Goal: Navigation & Orientation: Find specific page/section

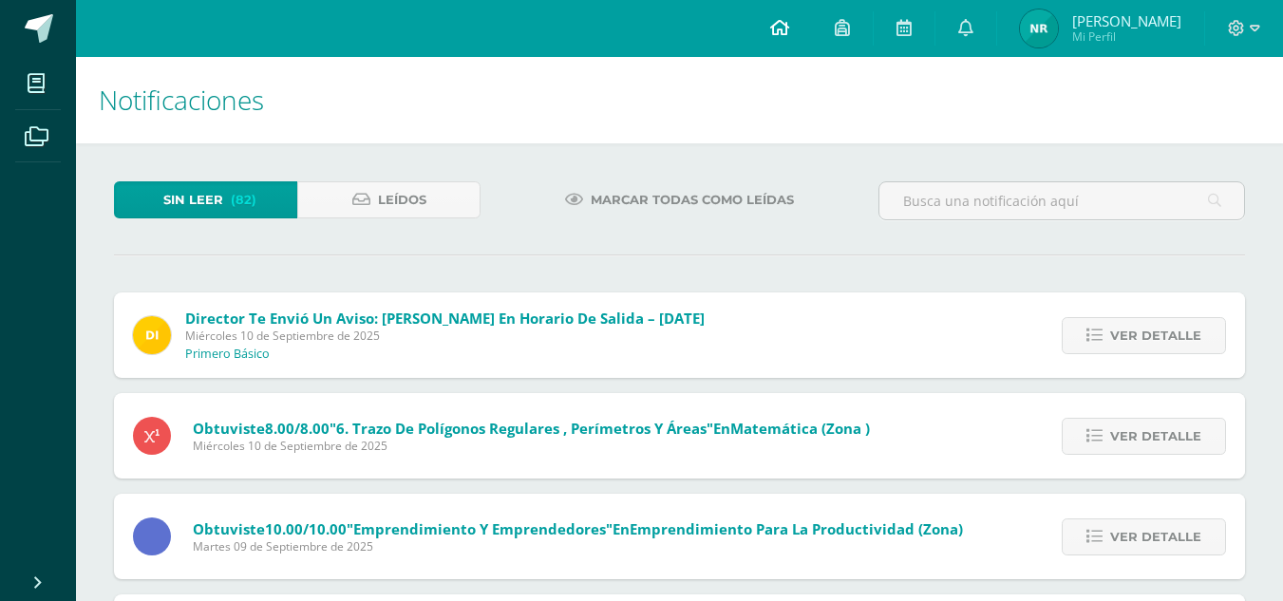
click at [808, 17] on link at bounding box center [779, 28] width 65 height 57
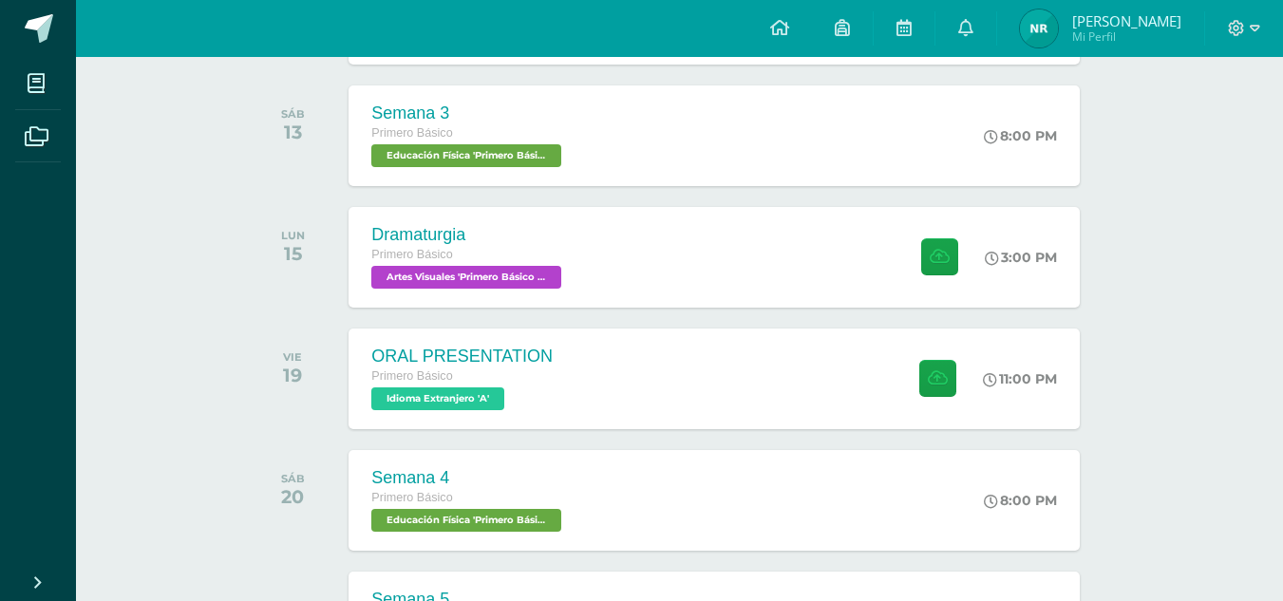
scroll to position [898, 0]
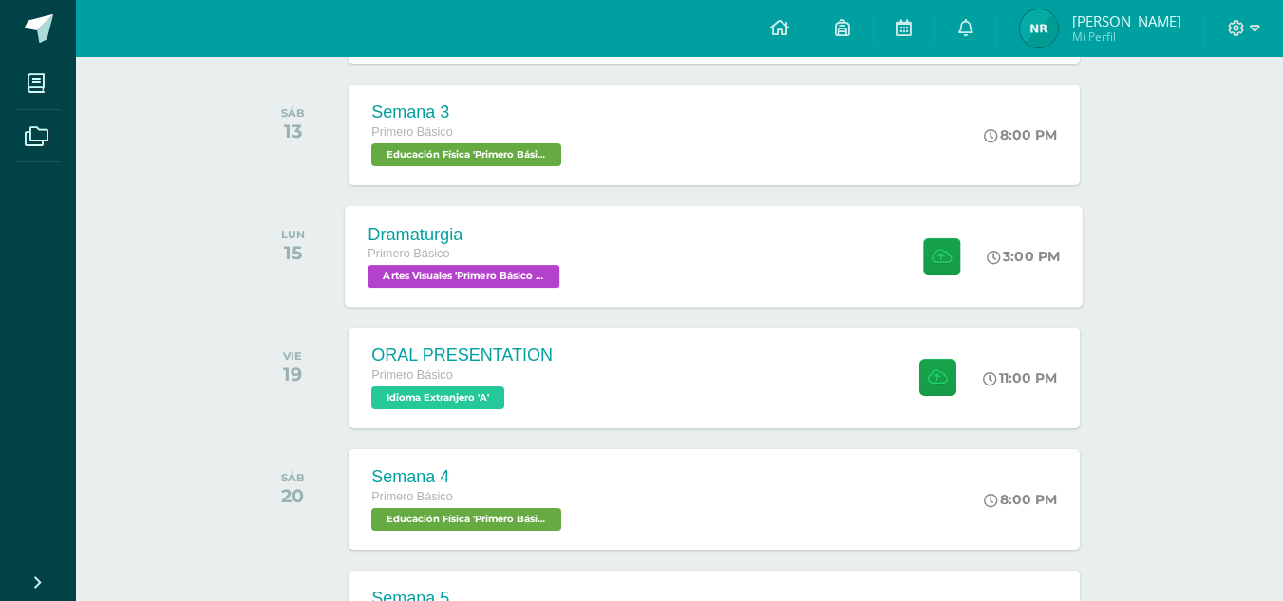
click at [625, 253] on div "Dramaturgia Primero Básico Artes Visuales 'Primero Básico A' 3:00 PM Dramaturgi…" at bounding box center [715, 256] width 738 height 102
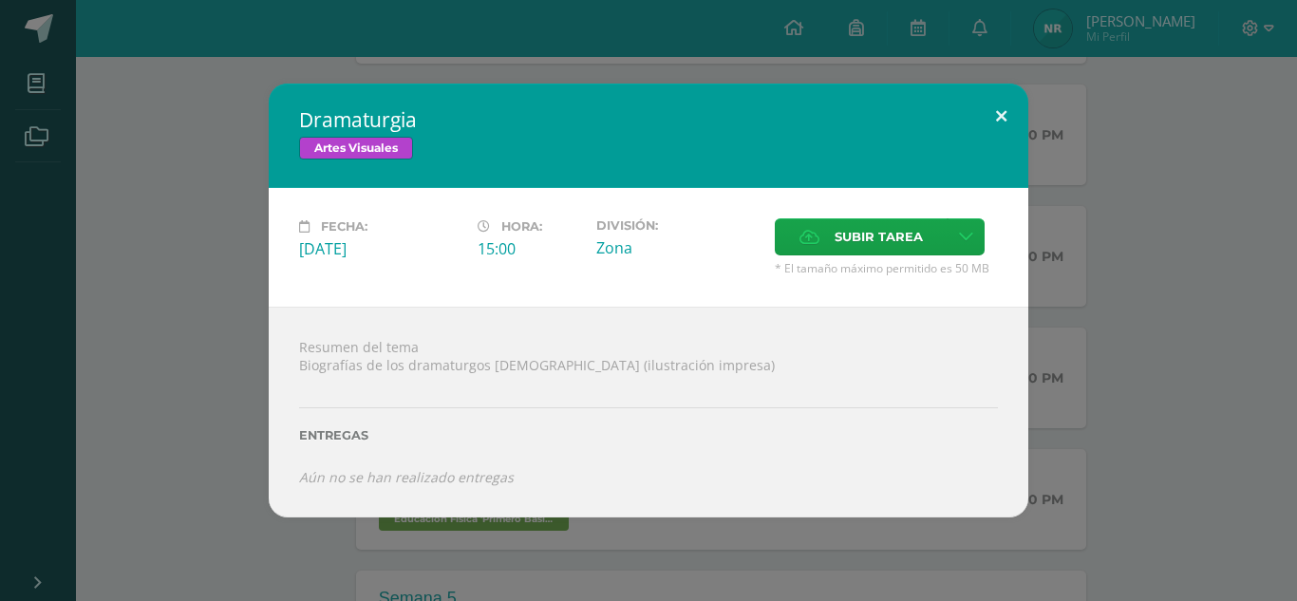
click at [1006, 112] on button at bounding box center [1001, 116] width 54 height 65
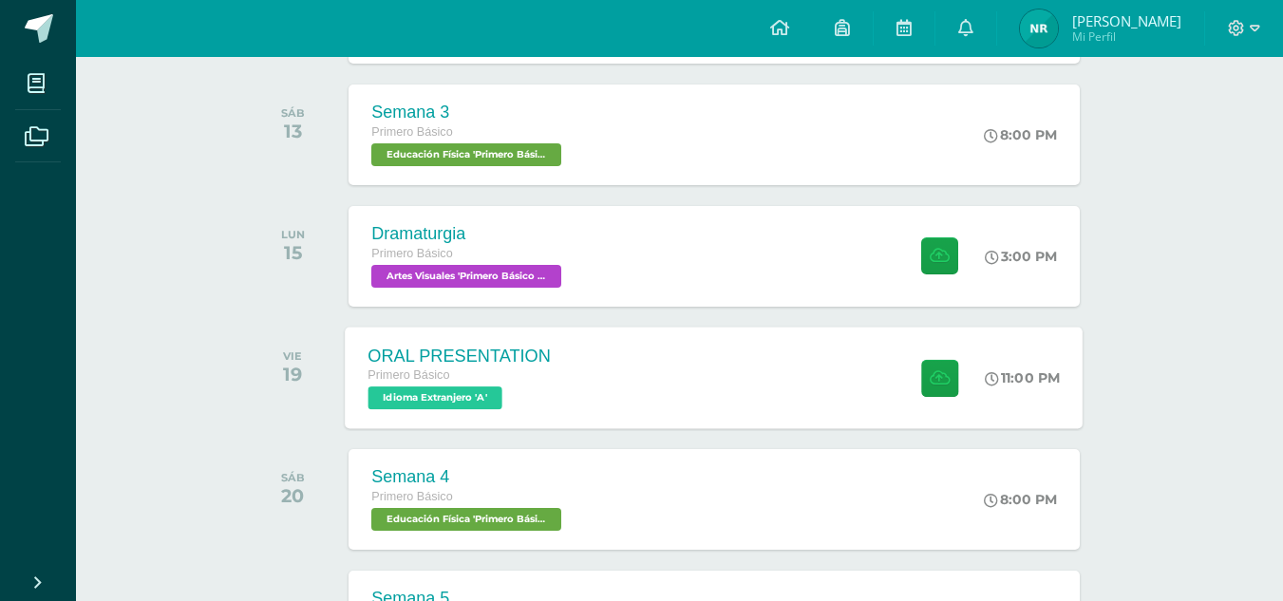
click at [712, 354] on div "ORAL PRESENTATION Primero Básico Idioma Extranjero 'A' 11:00 PM ORAL PRESENTATI…" at bounding box center [715, 378] width 738 height 102
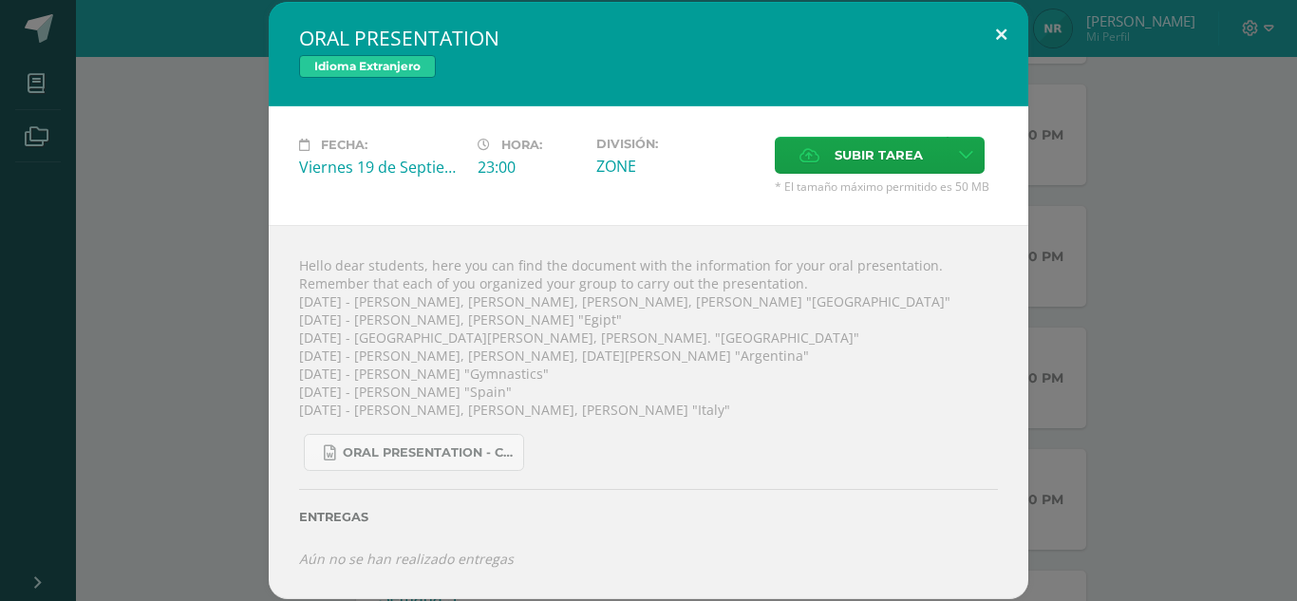
click at [1004, 27] on button at bounding box center [1001, 34] width 54 height 65
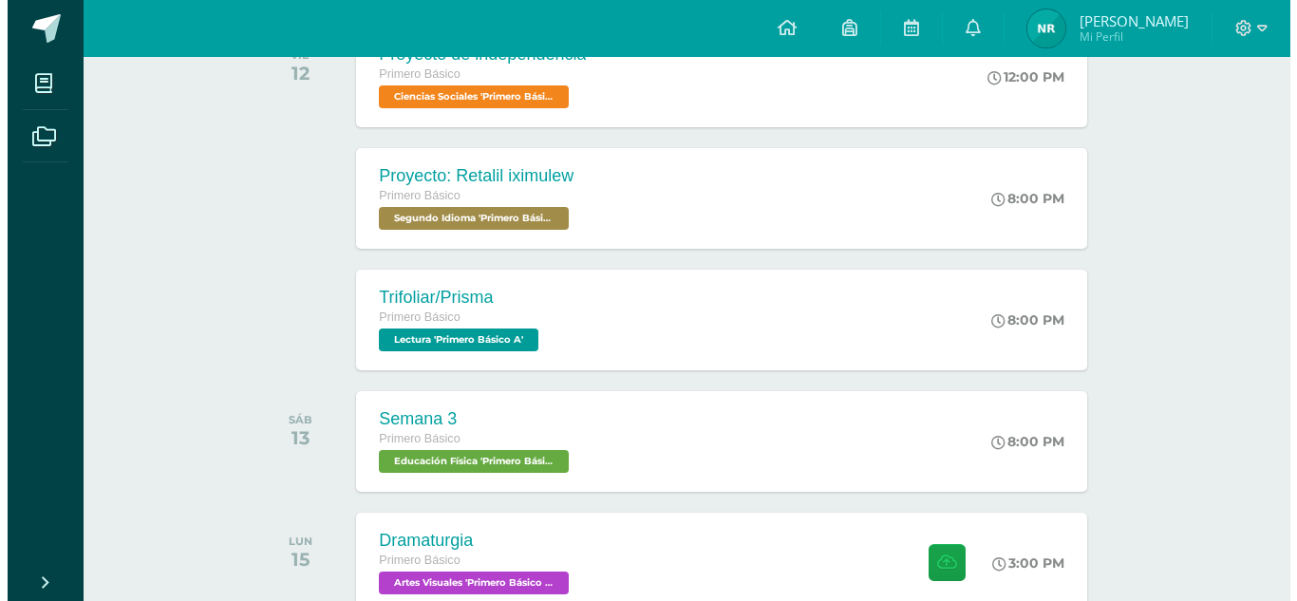
scroll to position [591, 0]
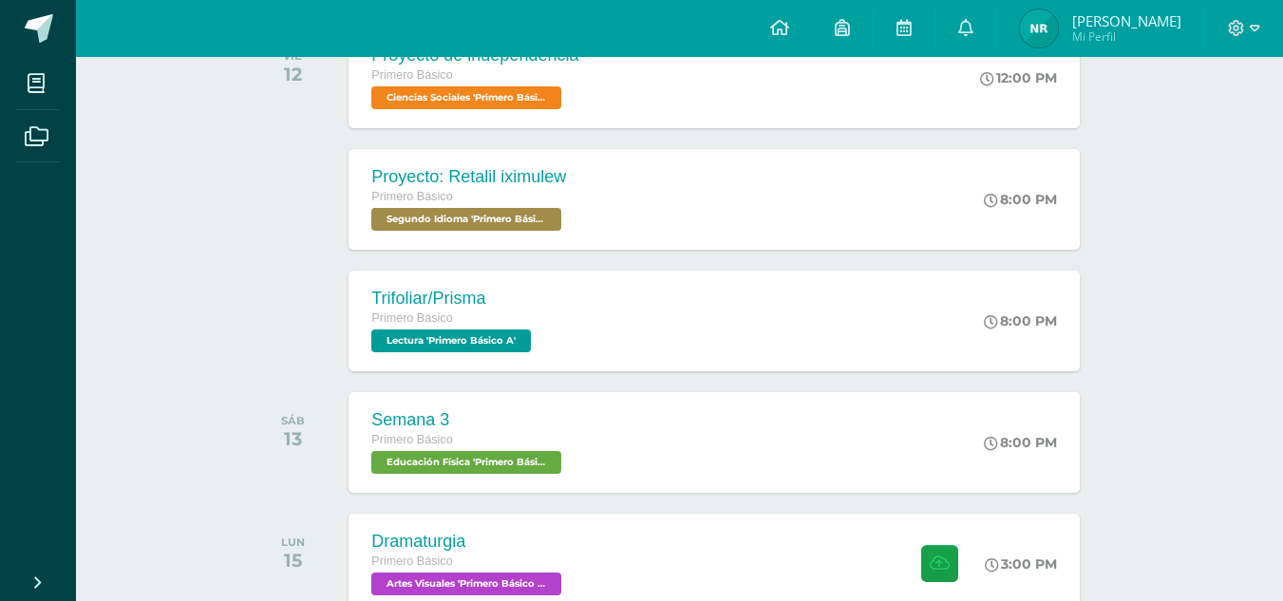
click at [761, 318] on div "Trifoliar/Prisma Primero Básico Lectura 'Primero Básico A' 8:00 PM Trifoliar/Pr…" at bounding box center [713, 321] width 730 height 101
